Goal: Use online tool/utility

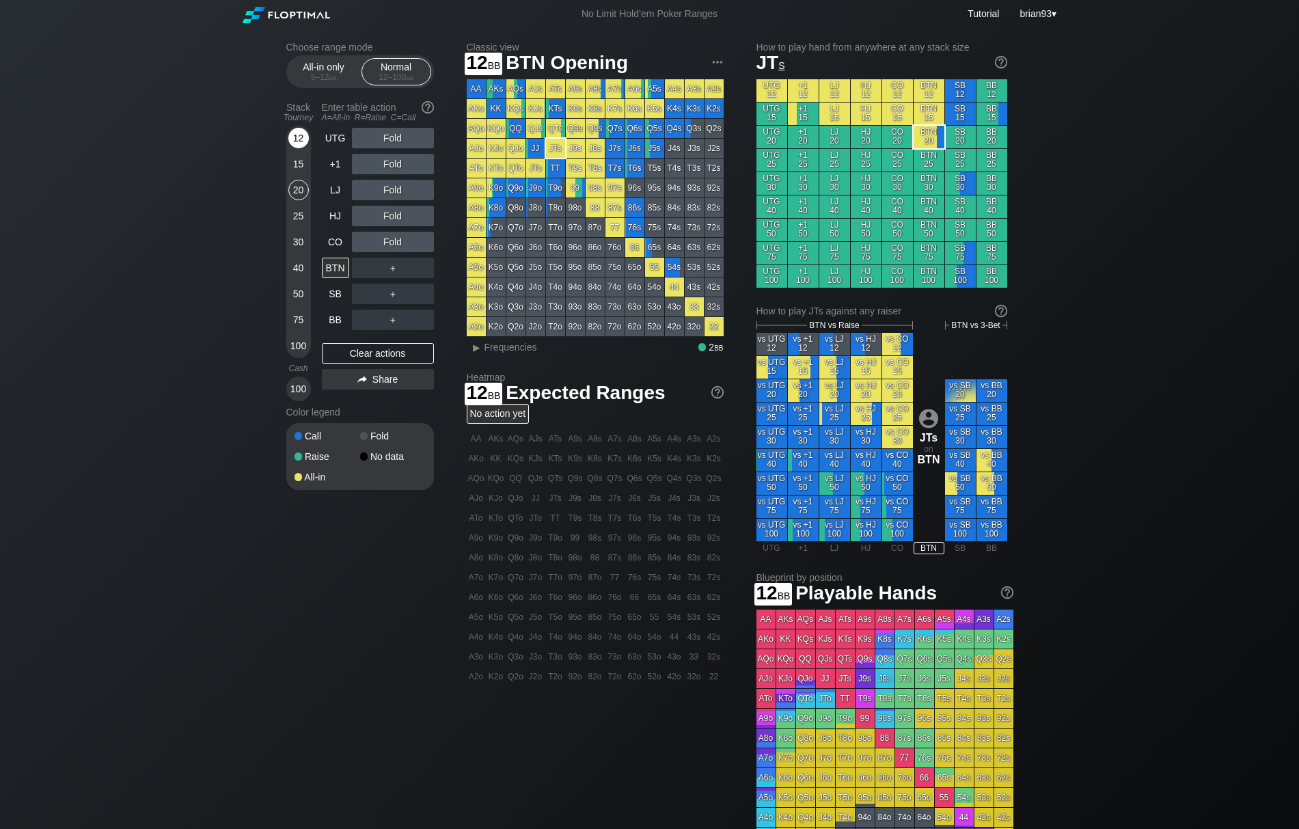
click at [298, 136] on div "12" at bounding box center [298, 138] width 20 height 20
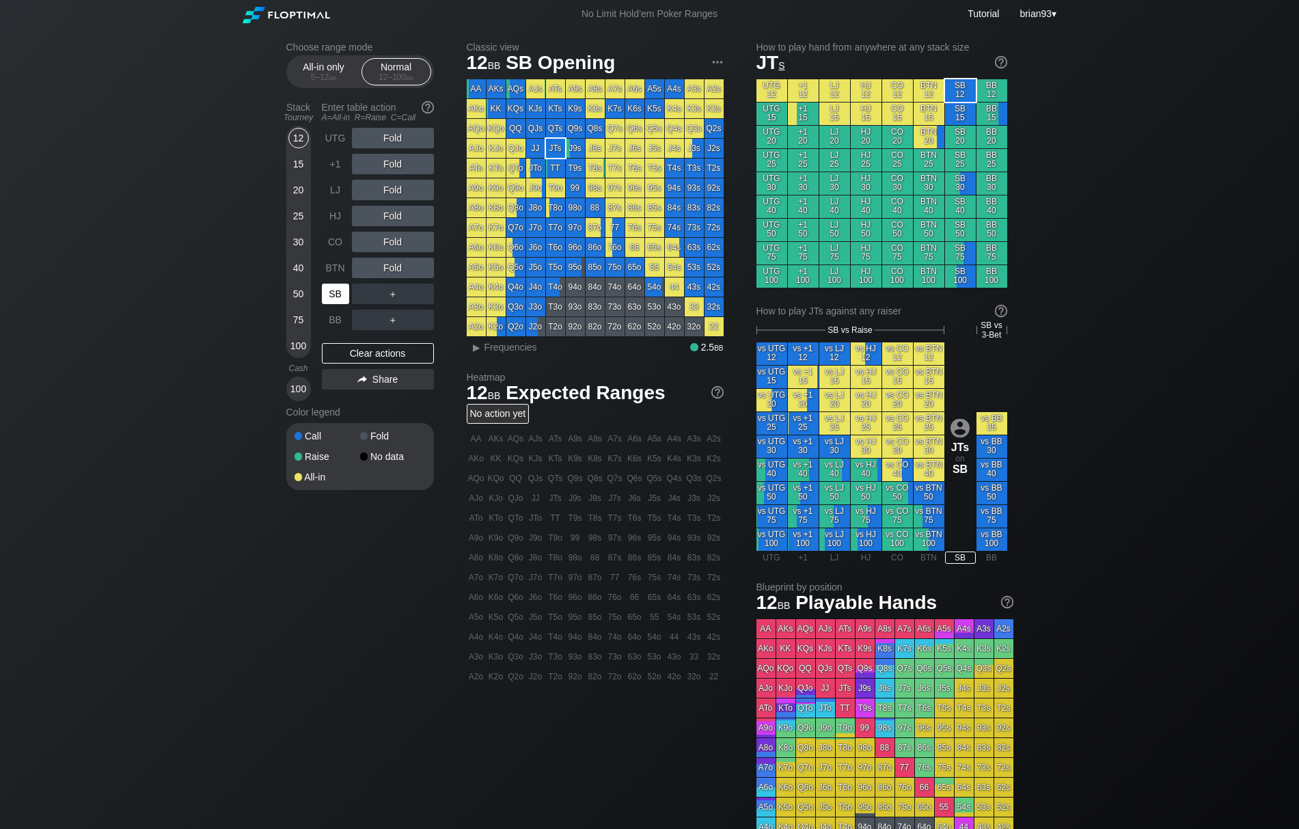
click at [339, 298] on div "SB" at bounding box center [335, 294] width 27 height 20
click at [324, 58] on div "All-in only 5 – 12 bb" at bounding box center [324, 71] width 70 height 27
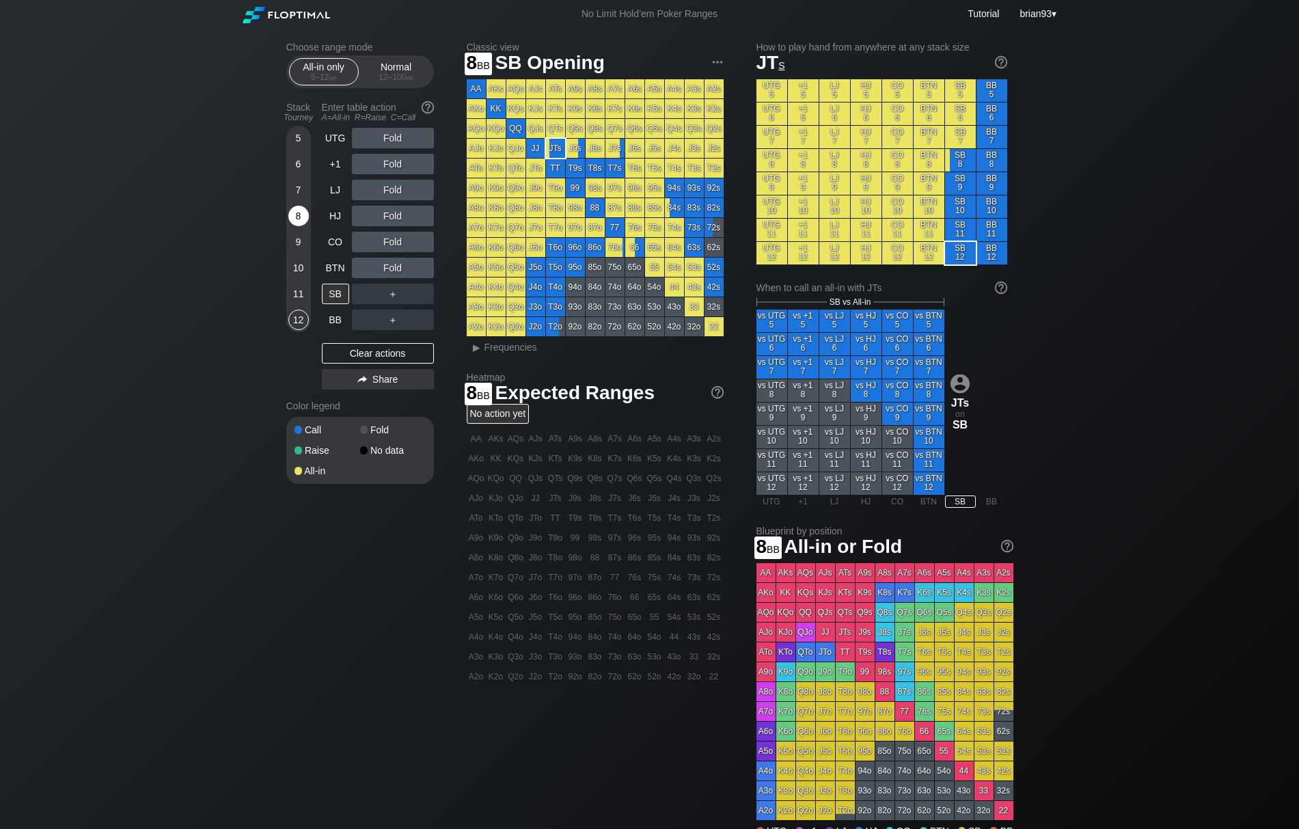
click at [294, 227] on div "8" at bounding box center [298, 219] width 20 height 26
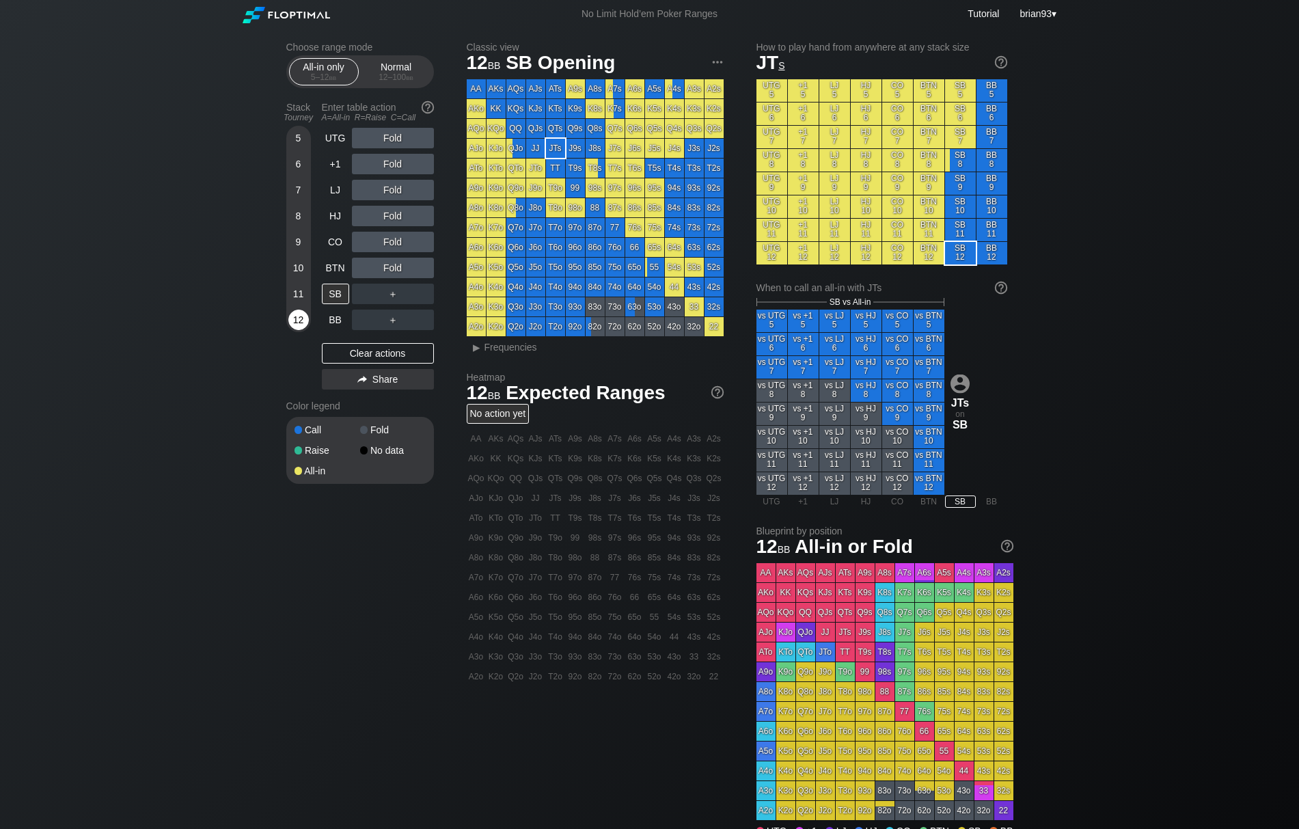
click at [294, 317] on div "12" at bounding box center [298, 319] width 20 height 20
